Goal: Book appointment/travel/reservation

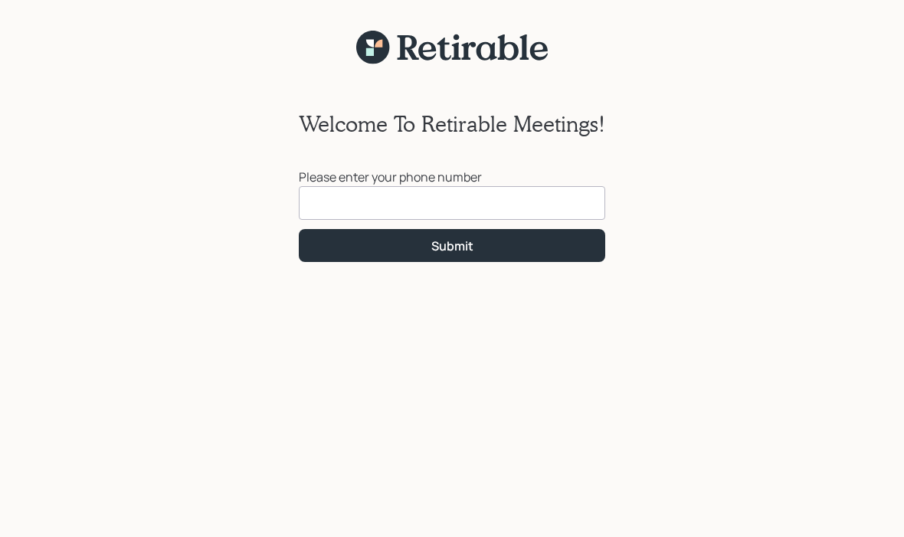
click at [343, 206] on input at bounding box center [452, 203] width 307 height 34
type input "[PHONE_NUMBER]"
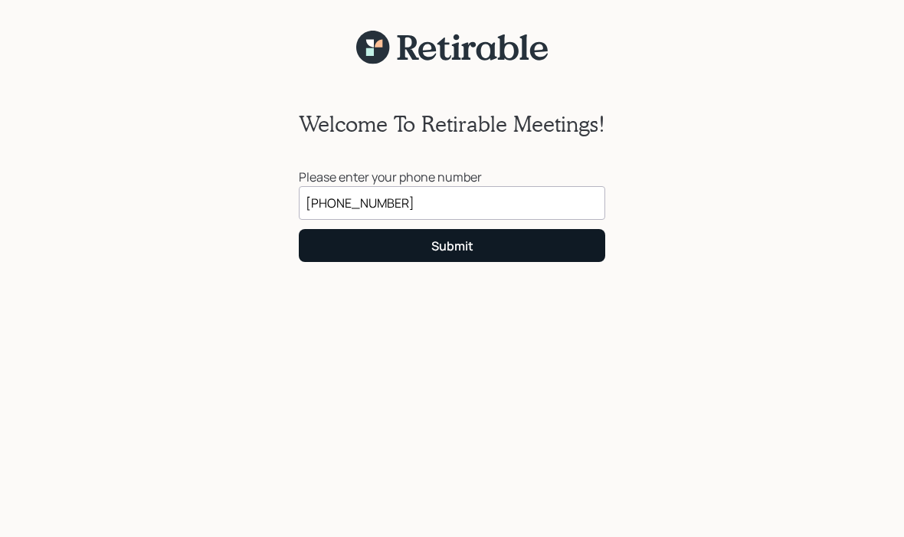
click at [457, 248] on div "Submit" at bounding box center [452, 246] width 42 height 17
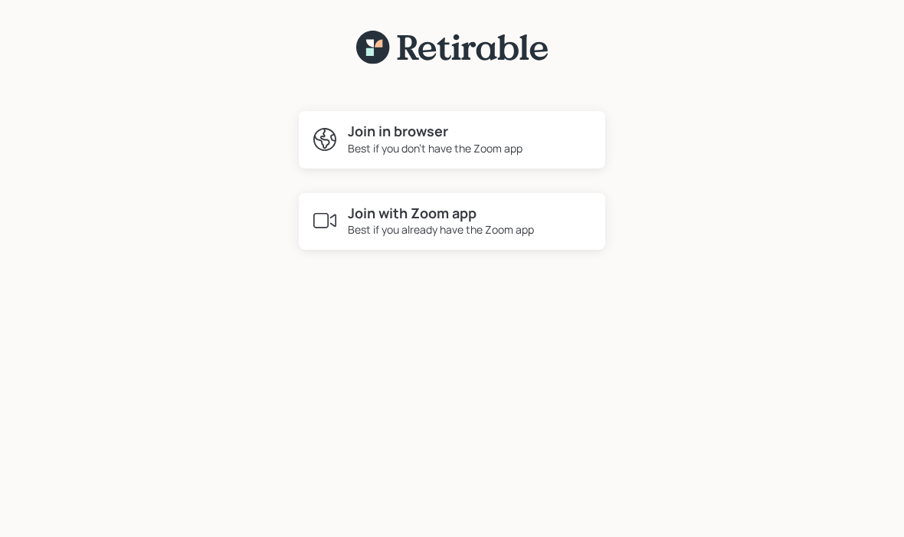
click at [446, 224] on div "Best if you already have the Zoom app" at bounding box center [441, 229] width 186 height 16
